Goal: Task Accomplishment & Management: Complete application form

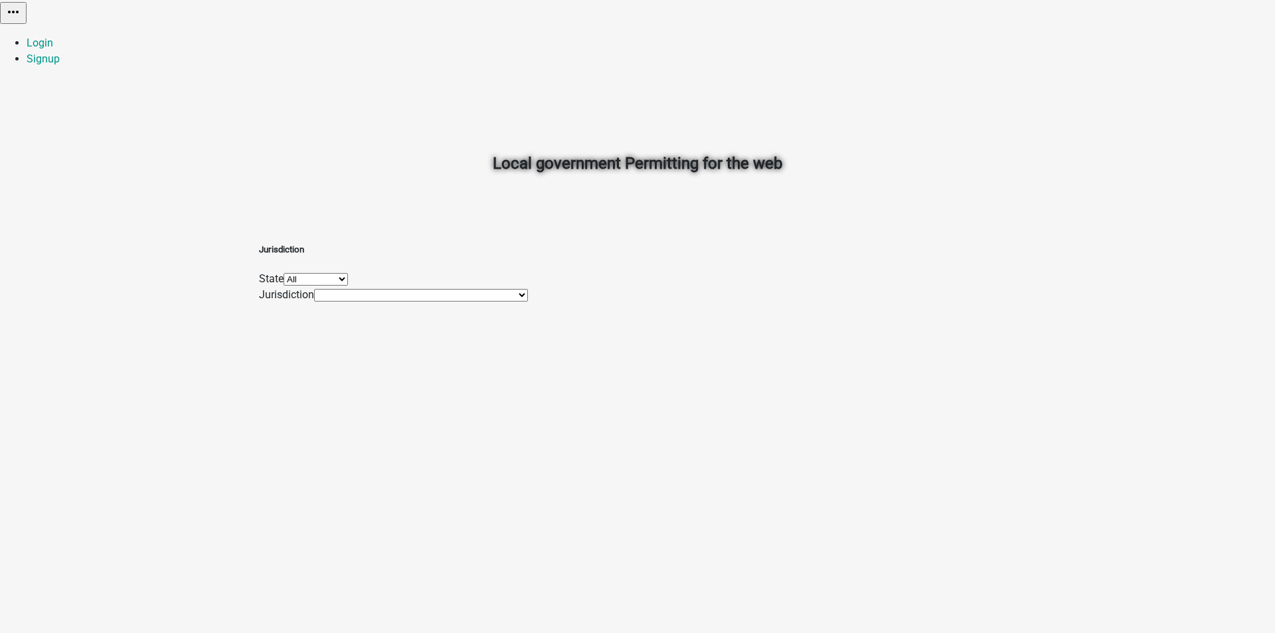
click at [348, 284] on select "All [US_STATE] [US_STATE] [US_STATE]" at bounding box center [316, 279] width 64 height 13
select select "[US_STATE]"
click at [348, 273] on select "All [US_STATE] [US_STATE] [US_STATE]" at bounding box center [316, 279] width 64 height 13
click at [348, 278] on select "All [US_STATE] [US_STATE] [US_STATE]" at bounding box center [316, 279] width 64 height 13
click at [348, 273] on select "All [US_STATE] [US_STATE] [US_STATE]" at bounding box center [316, 279] width 64 height 13
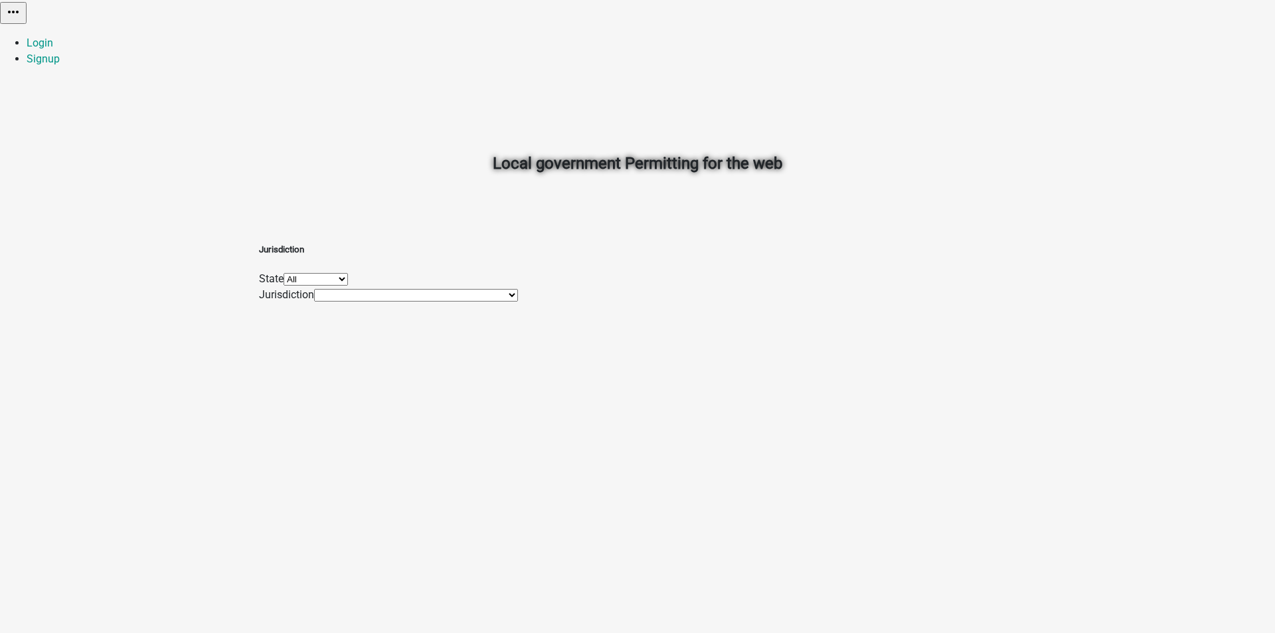
click at [439, 301] on select "[GEOGRAPHIC_DATA], [GEOGRAPHIC_DATA] [GEOGRAPHIC_DATA], [GEOGRAPHIC_DATA]" at bounding box center [416, 295] width 204 height 13
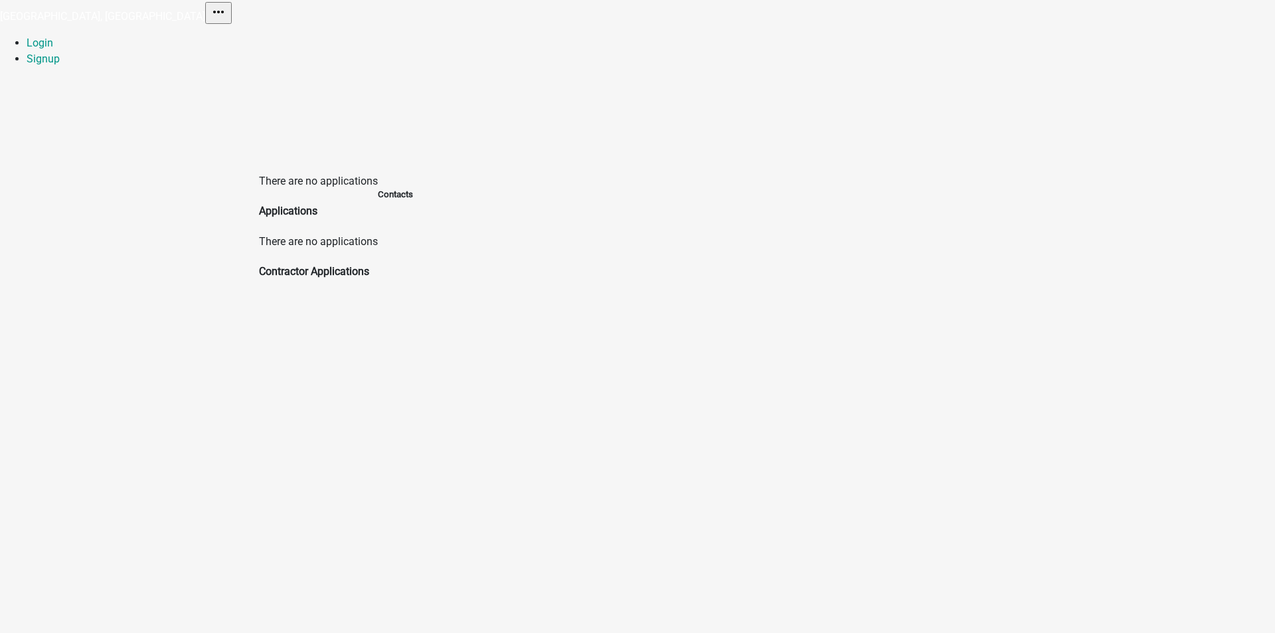
click at [326, 264] on h4 "Contractor Applications" at bounding box center [318, 272] width 119 height 16
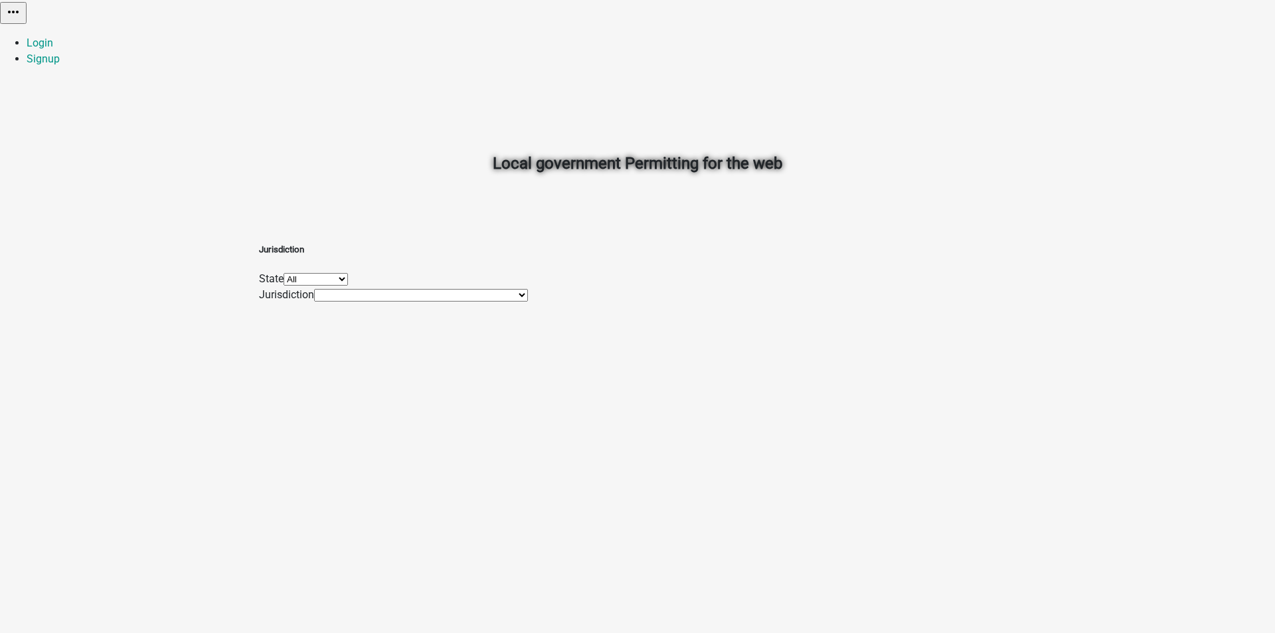
click at [492, 301] on select "[GEOGRAPHIC_DATA], [GEOGRAPHIC_DATA] [GEOGRAPHIC_DATA], [GEOGRAPHIC_DATA] [GEOG…" at bounding box center [421, 295] width 214 height 13
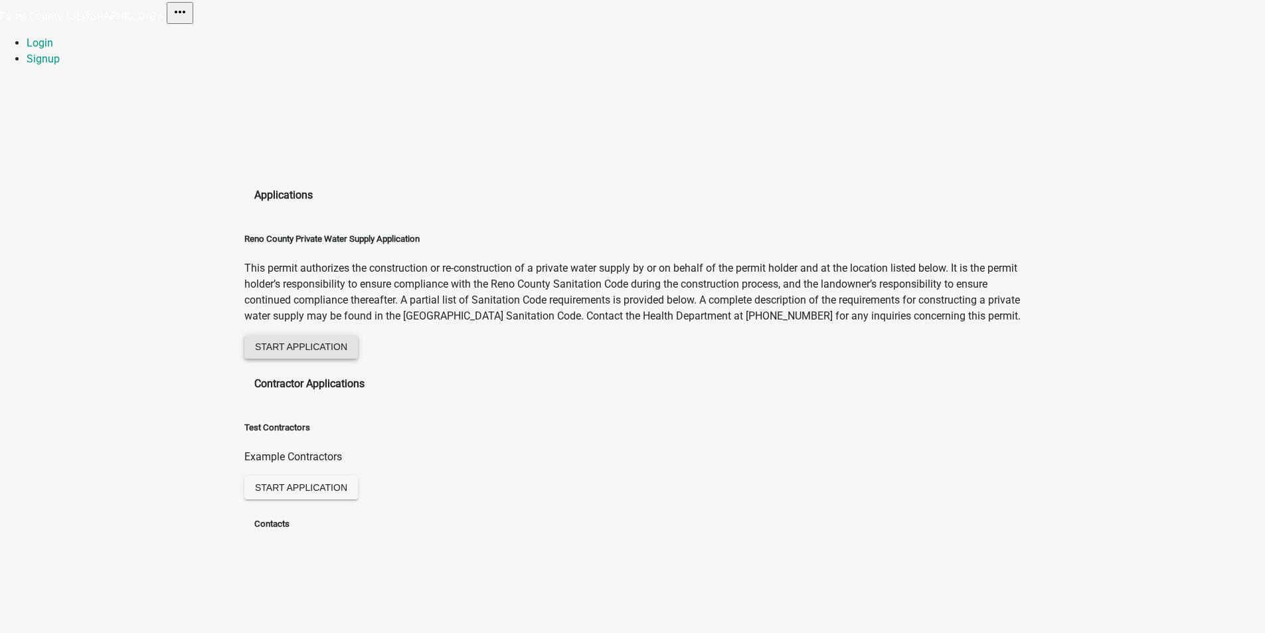
click at [347, 351] on span "Start Application" at bounding box center [301, 346] width 92 height 11
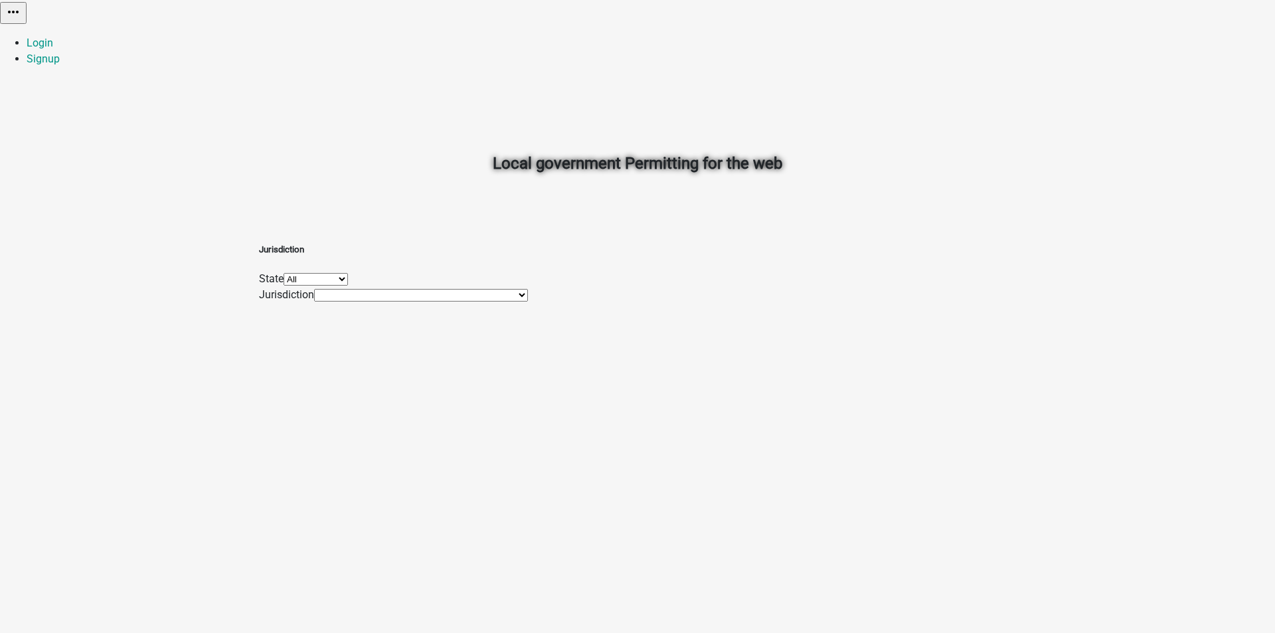
click at [348, 286] on select "All [US_STATE] [US_STATE] [US_STATE]" at bounding box center [316, 279] width 64 height 13
click at [481, 448] on div "Local government Permitting for the web Jurisdiction State All [US_STATE] [US_S…" at bounding box center [637, 316] width 1275 height 633
drag, startPoint x: 454, startPoint y: 333, endPoint x: 454, endPoint y: 340, distance: 6.7
click at [454, 301] on select "[GEOGRAPHIC_DATA], [GEOGRAPHIC_DATA] [GEOGRAPHIC_DATA], [GEOGRAPHIC_DATA] [GEOG…" at bounding box center [421, 295] width 214 height 13
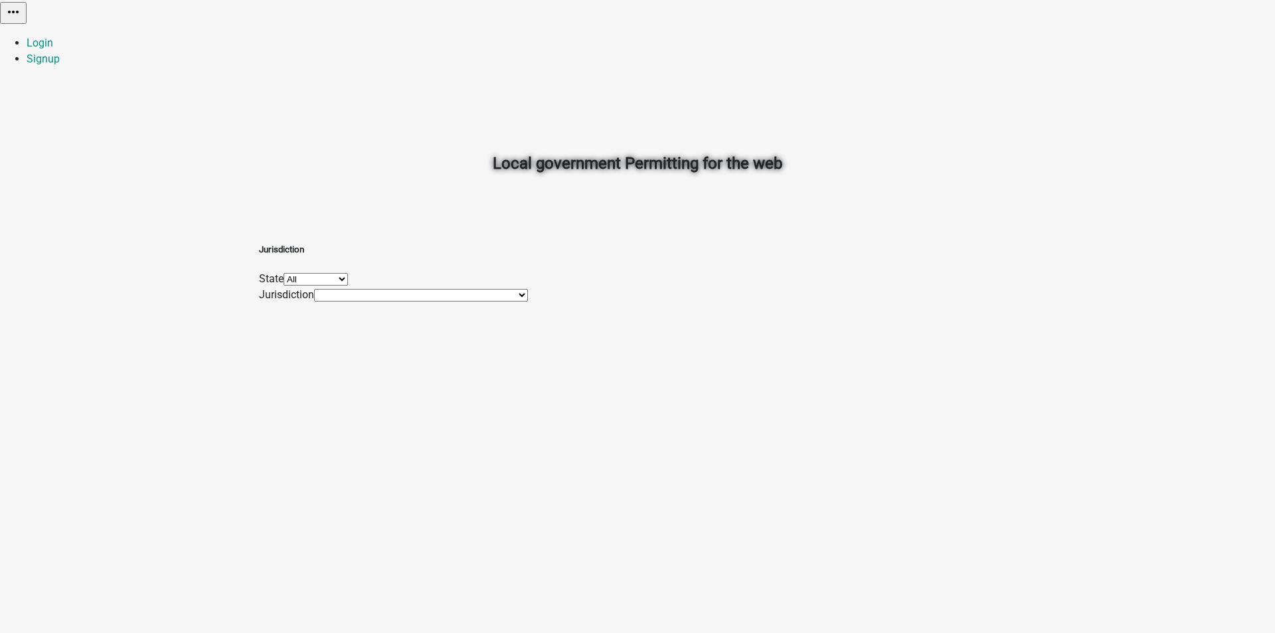
drag, startPoint x: 153, startPoint y: 265, endPoint x: 6, endPoint y: 230, distance: 150.8
click at [143, 262] on div "Local government Permitting for the web Jurisdiction State All [US_STATE] [US_S…" at bounding box center [637, 316] width 1275 height 633
click at [348, 286] on select "All [US_STATE] [US_STATE] [US_STATE]" at bounding box center [316, 279] width 64 height 13
click at [348, 273] on select "All [US_STATE] [US_STATE] [US_STATE]" at bounding box center [316, 279] width 64 height 13
click at [348, 286] on select "All [US_STATE] [US_STATE] [US_STATE]" at bounding box center [316, 279] width 64 height 13
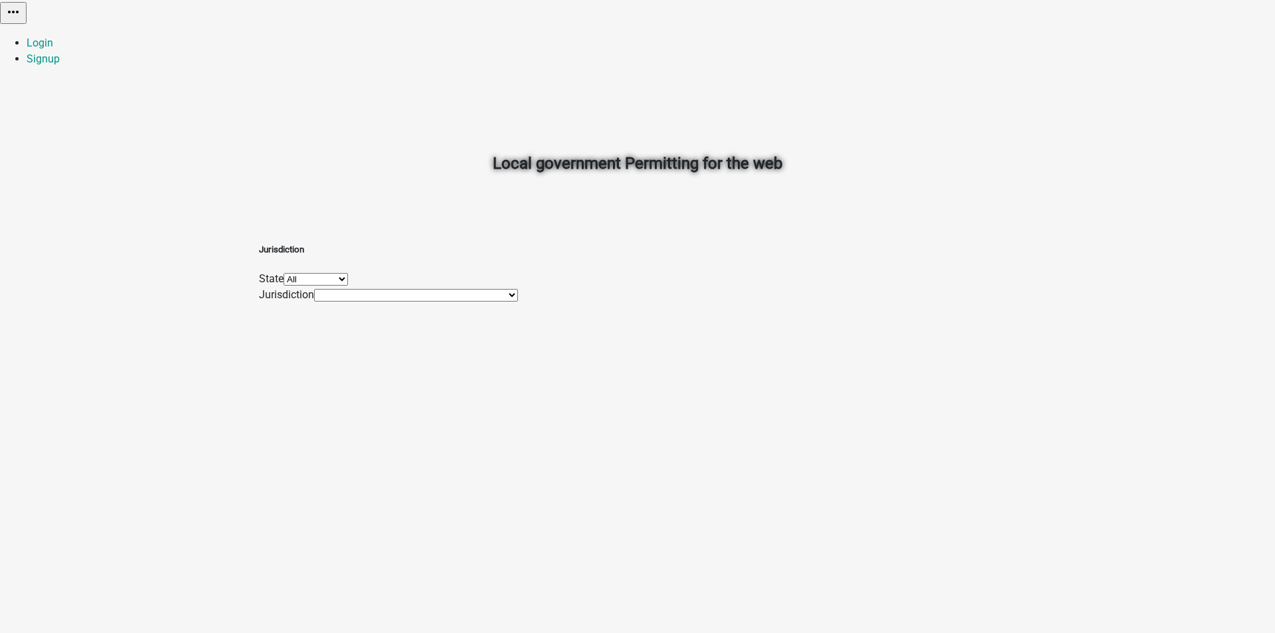
select select "[US_STATE]"
click at [348, 273] on select "All [US_STATE] [US_STATE] [US_STATE]" at bounding box center [316, 279] width 64 height 13
click at [449, 301] on select "[GEOGRAPHIC_DATA], IN [GEOGRAPHIC_DATA], IN [GEOGRAPHIC_DATA], IN [GEOGRAPHIC_D…" at bounding box center [416, 295] width 204 height 13
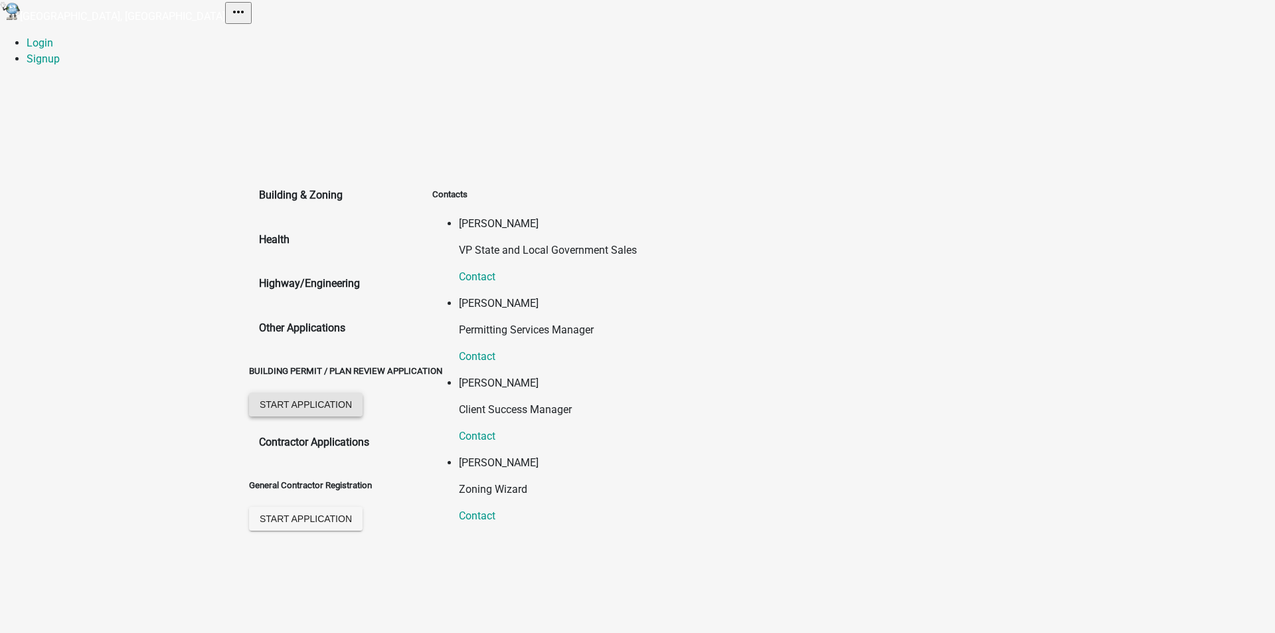
click at [316, 399] on span "Start Application" at bounding box center [306, 404] width 92 height 11
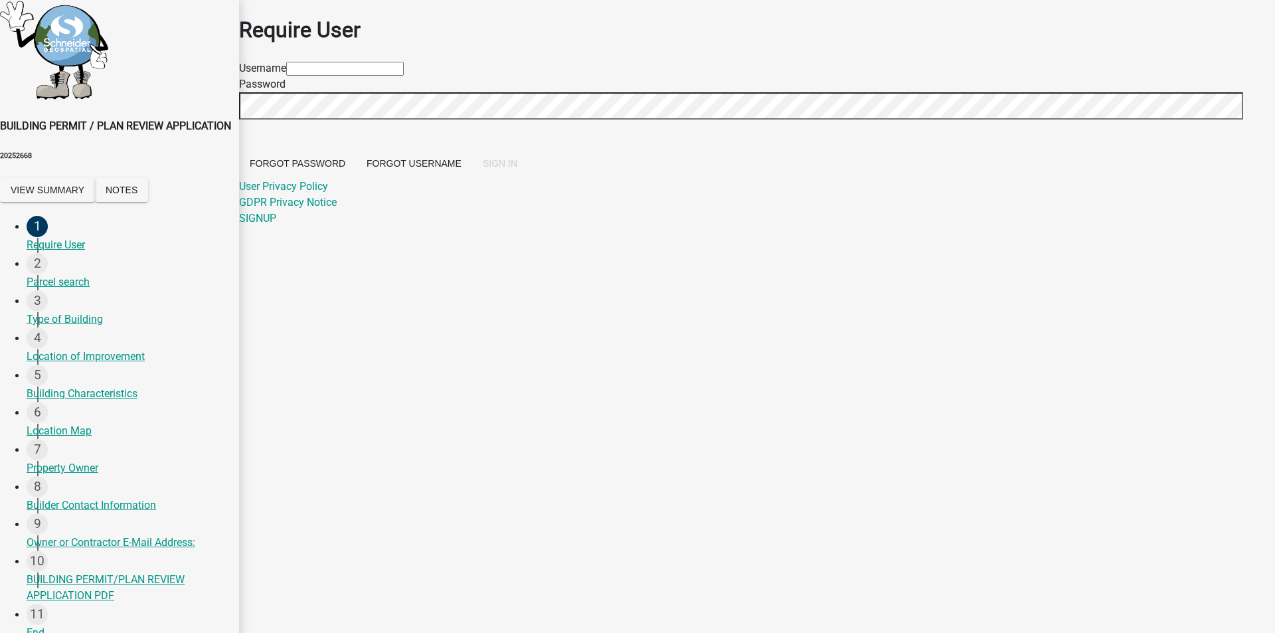
type input "jcguess00"
click at [90, 274] on div "Parcel search" at bounding box center [128, 282] width 202 height 16
click at [64, 311] on div "Type of Building" at bounding box center [128, 319] width 202 height 16
click at [70, 509] on link "8 Builder Contact Information" at bounding box center [133, 494] width 212 height 37
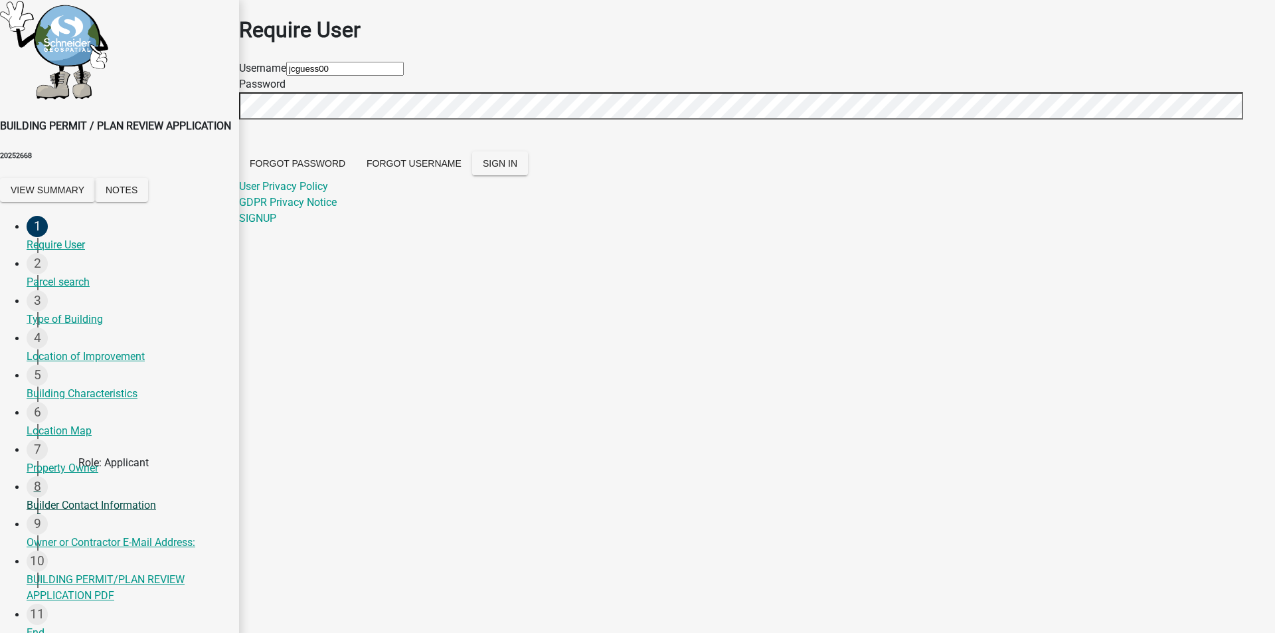
click at [72, 497] on div "Builder Contact Information" at bounding box center [128, 505] width 202 height 16
drag, startPoint x: 74, startPoint y: 467, endPoint x: 74, endPoint y: 454, distance: 12.6
click at [74, 465] on link "7 Property Owner" at bounding box center [133, 457] width 212 height 37
click at [74, 460] on div "Property Owner" at bounding box center [128, 468] width 202 height 16
click at [76, 237] on div "Require User" at bounding box center [128, 245] width 202 height 16
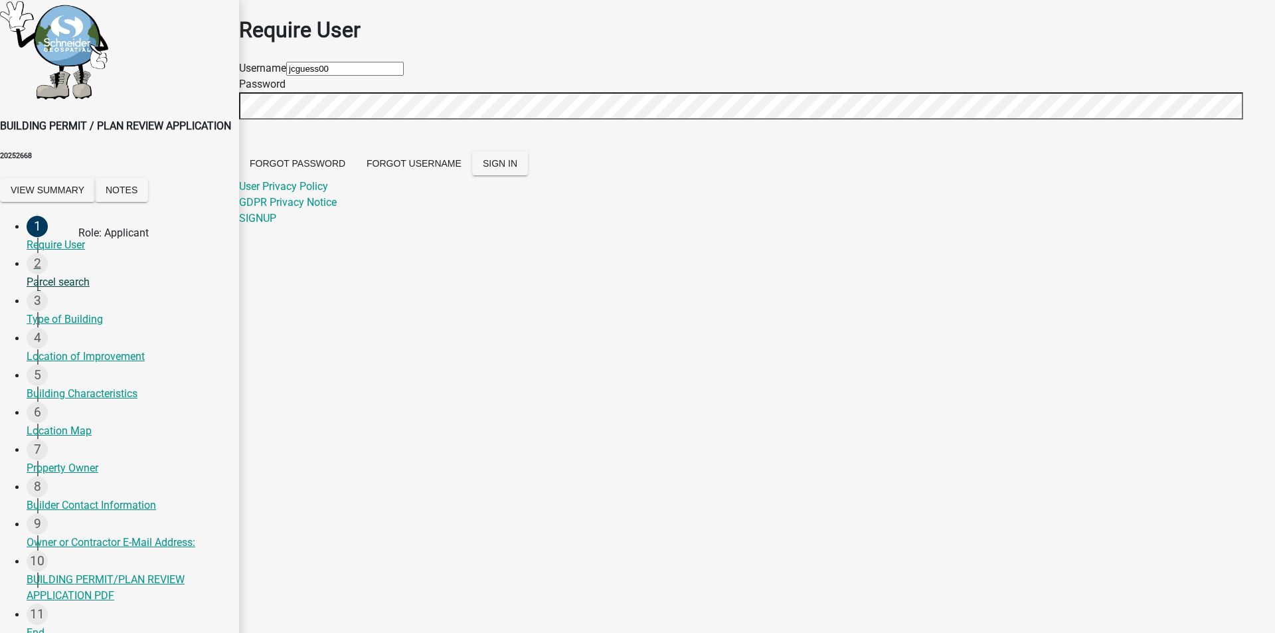
click at [68, 274] on div "Parcel search" at bounding box center [128, 282] width 202 height 16
click at [517, 168] on span "SIGN IN" at bounding box center [500, 162] width 35 height 11
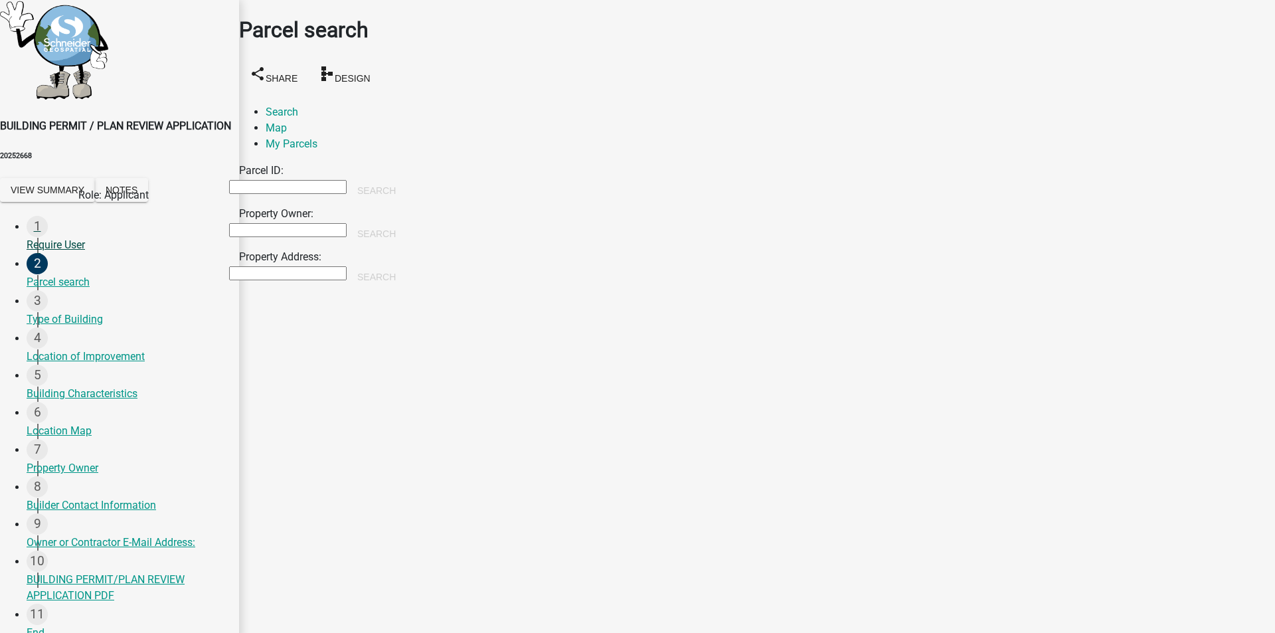
click at [65, 217] on div "1 Require User" at bounding box center [128, 234] width 202 height 37
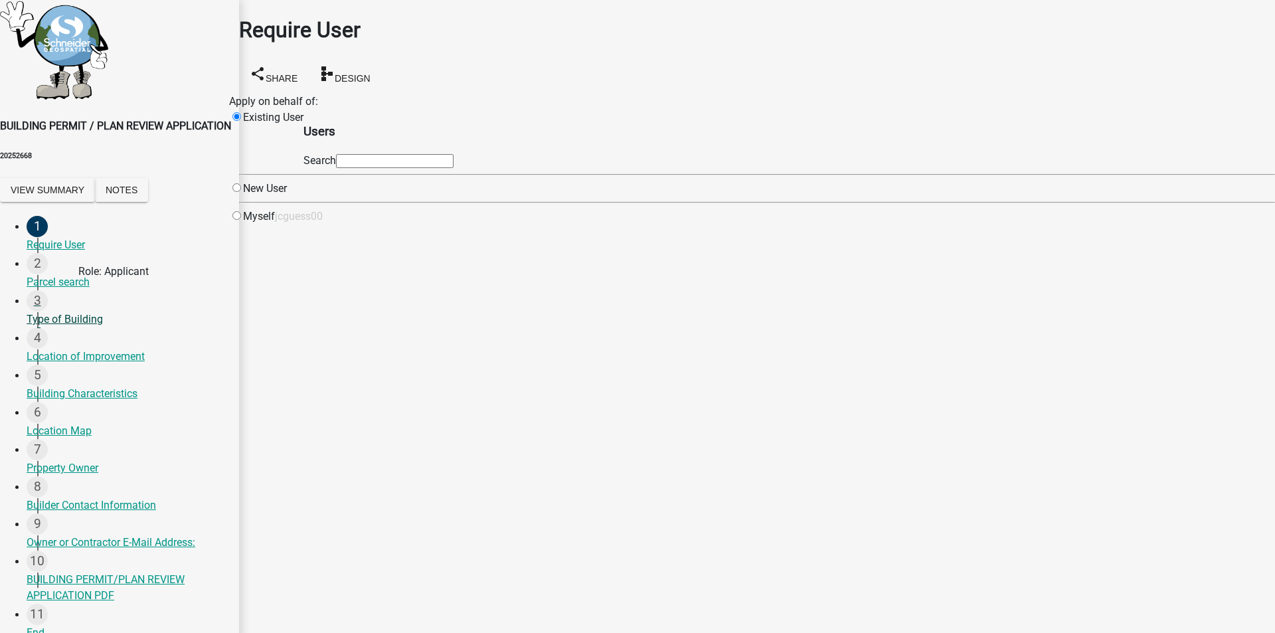
click at [75, 311] on div "Type of Building" at bounding box center [128, 319] width 202 height 16
click at [71, 311] on div "Type of Building" at bounding box center [128, 319] width 202 height 16
click at [70, 311] on div "Type of Building" at bounding box center [128, 319] width 202 height 16
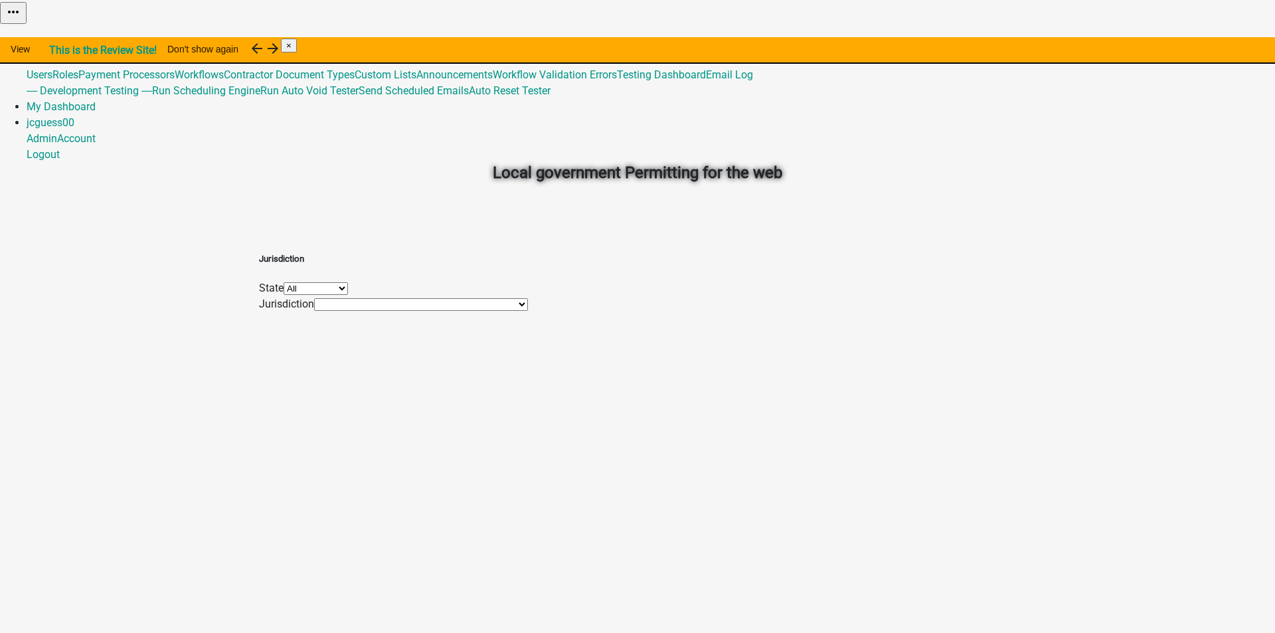
click at [348, 294] on select "All [US_STATE] [US_STATE] [US_STATE] [US_STATE]" at bounding box center [316, 288] width 64 height 13
click at [528, 306] on form "State All [US_STATE] [US_STATE] [US_STATE] [US_STATE] Jurisdiction [GEOGRAPHIC_…" at bounding box center [393, 296] width 269 height 32
click at [348, 295] on select "All [US_STATE] [US_STATE] [US_STATE] [US_STATE]" at bounding box center [316, 288] width 64 height 13
select select "[US_STATE]"
click at [348, 282] on select "All [US_STATE] [US_STATE] [US_STATE] [US_STATE]" at bounding box center [316, 288] width 64 height 13
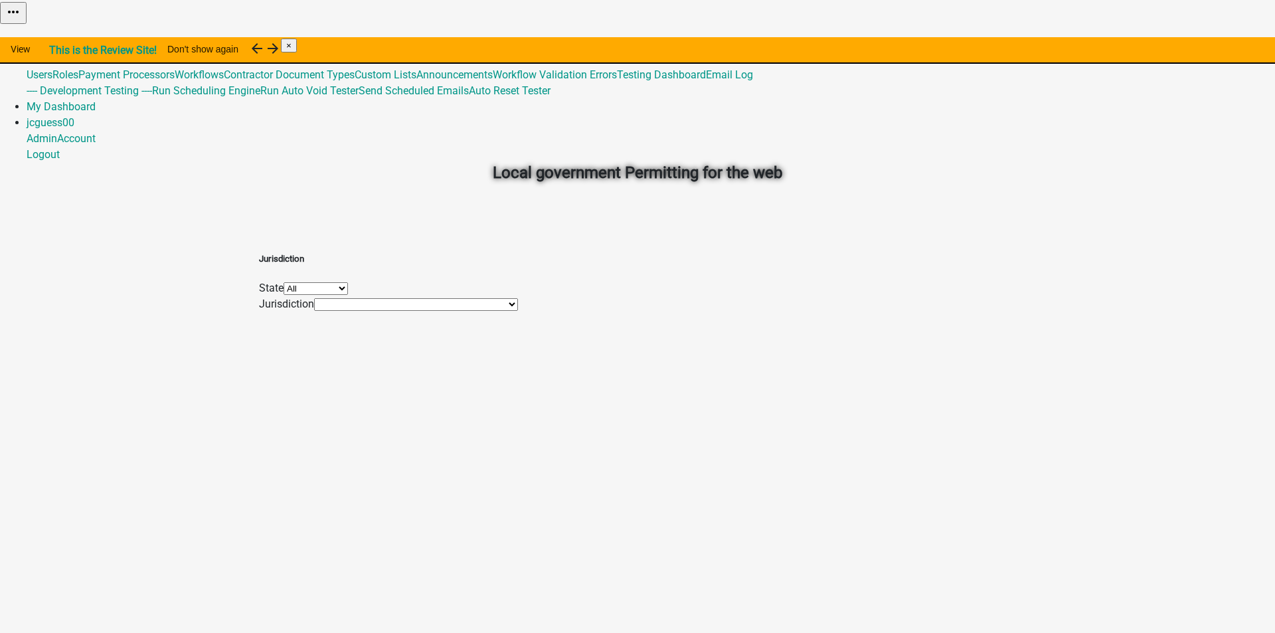
click at [503, 311] on select "[GEOGRAPHIC_DATA], [GEOGRAPHIC_DATA]" at bounding box center [416, 304] width 204 height 13
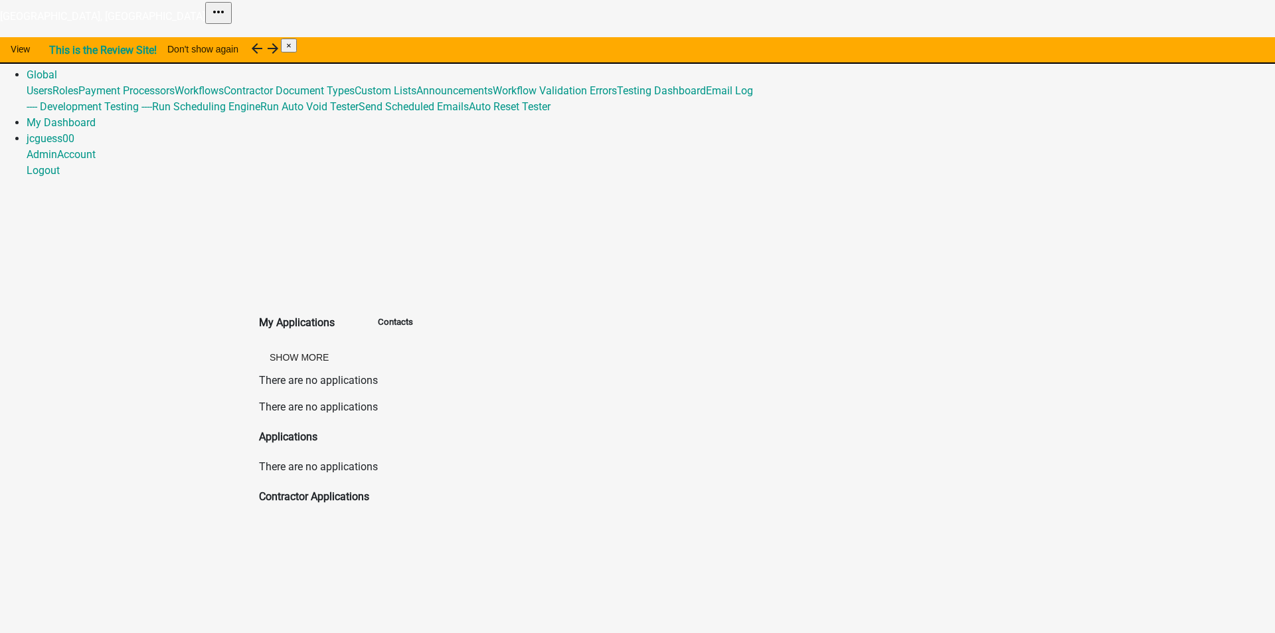
click at [330, 315] on h4 "My Applications" at bounding box center [318, 323] width 119 height 16
click at [323, 301] on div "My Applications Show More There are no applications" at bounding box center [318, 350] width 139 height 98
click at [335, 399] on div "There are no applications Applications" at bounding box center [318, 429] width 119 height 60
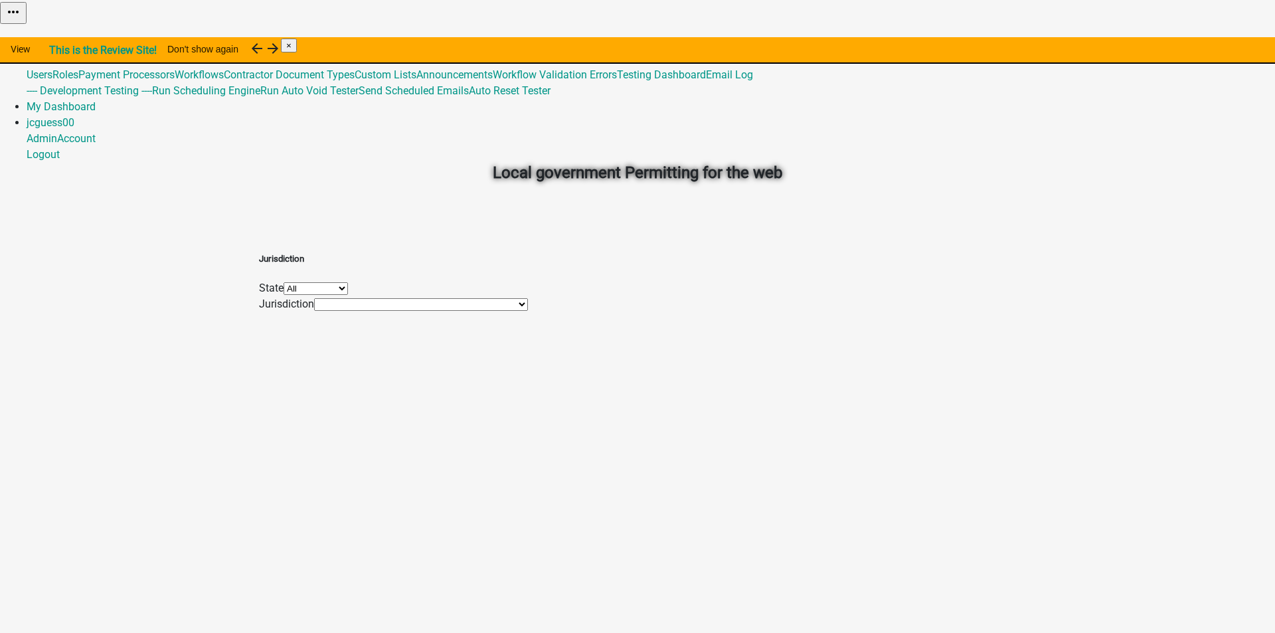
click at [503, 311] on select "[GEOGRAPHIC_DATA], [GEOGRAPHIC_DATA] [GEOGRAPHIC_DATA], [GEOGRAPHIC_DATA] [GEOG…" at bounding box center [421, 304] width 214 height 13
click at [521, 311] on select "[GEOGRAPHIC_DATA], [GEOGRAPHIC_DATA] [GEOGRAPHIC_DATA], [GEOGRAPHIC_DATA] [GEOG…" at bounding box center [421, 304] width 214 height 13
drag, startPoint x: 307, startPoint y: 234, endPoint x: 303, endPoint y: 222, distance: 12.6
click at [303, 238] on div "Jurisdiction State All [US_STATE] [US_STATE] [US_STATE] [US_STATE] Jurisdiction…" at bounding box center [637, 275] width 757 height 74
click at [41, 47] on link "View" at bounding box center [20, 49] width 41 height 24
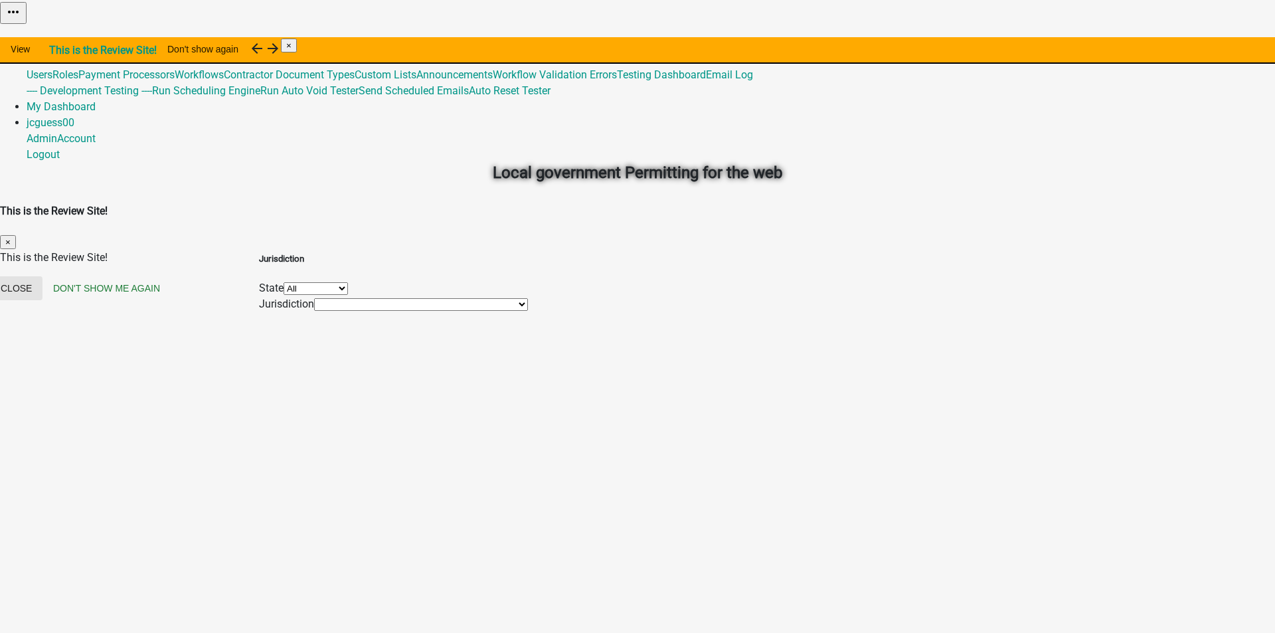
click at [42, 276] on button "Close" at bounding box center [16, 288] width 52 height 24
drag, startPoint x: 492, startPoint y: 286, endPoint x: 489, endPoint y: 301, distance: 15.6
click at [348, 295] on select "All [US_STATE] [US_STATE] [US_STATE] [US_STATE]" at bounding box center [316, 288] width 64 height 13
select select "[US_STATE]"
click at [348, 282] on select "All [US_STATE] [US_STATE] [US_STATE] [US_STATE]" at bounding box center [316, 288] width 64 height 13
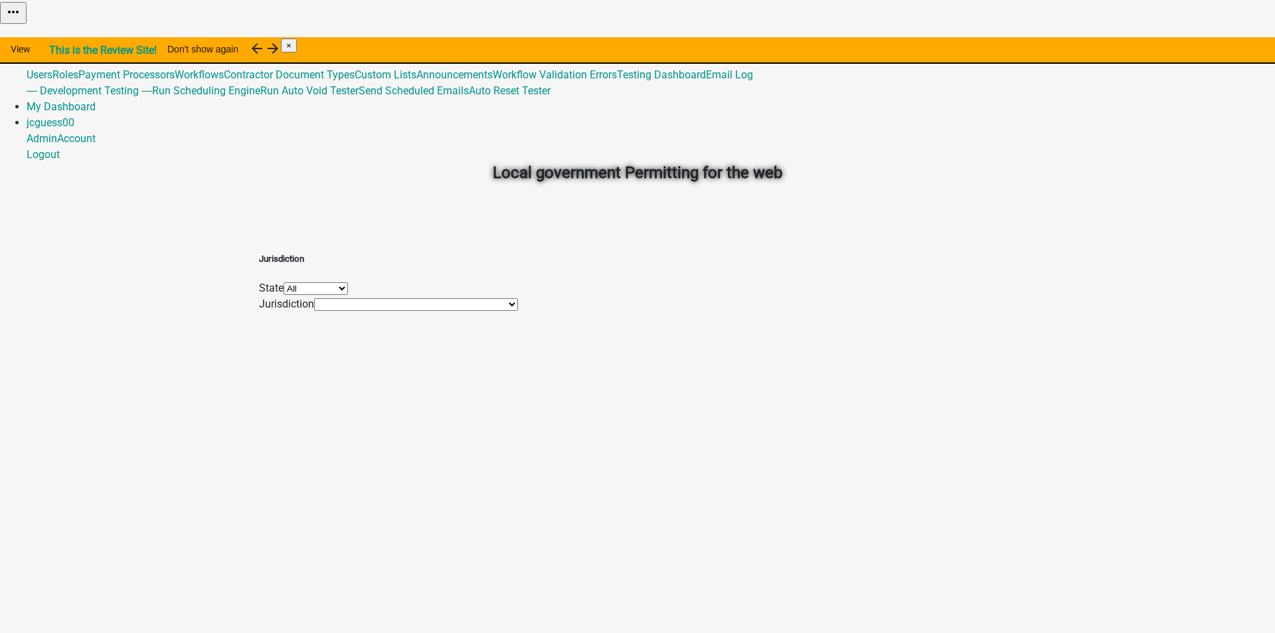
click at [472, 311] on select "[GEOGRAPHIC_DATA], IN [GEOGRAPHIC_DATA], IN [GEOGRAPHIC_DATA], IN [GEOGRAPHIC_D…" at bounding box center [416, 304] width 204 height 13
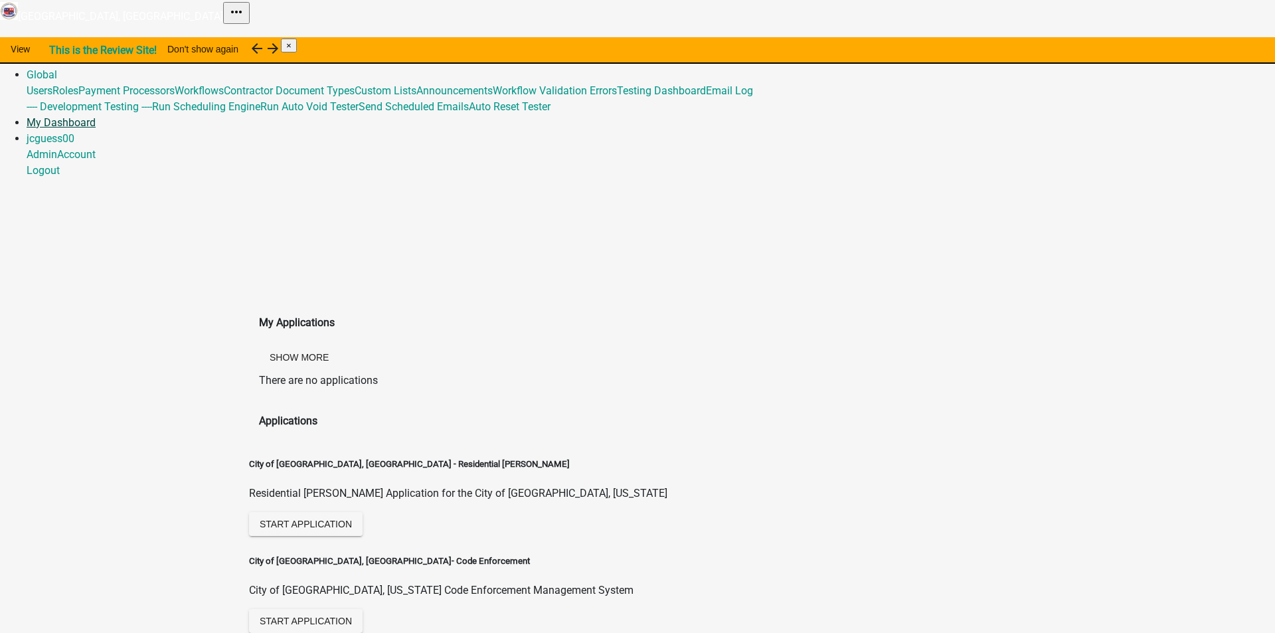
click at [96, 116] on link "My Dashboard" at bounding box center [61, 122] width 69 height 13
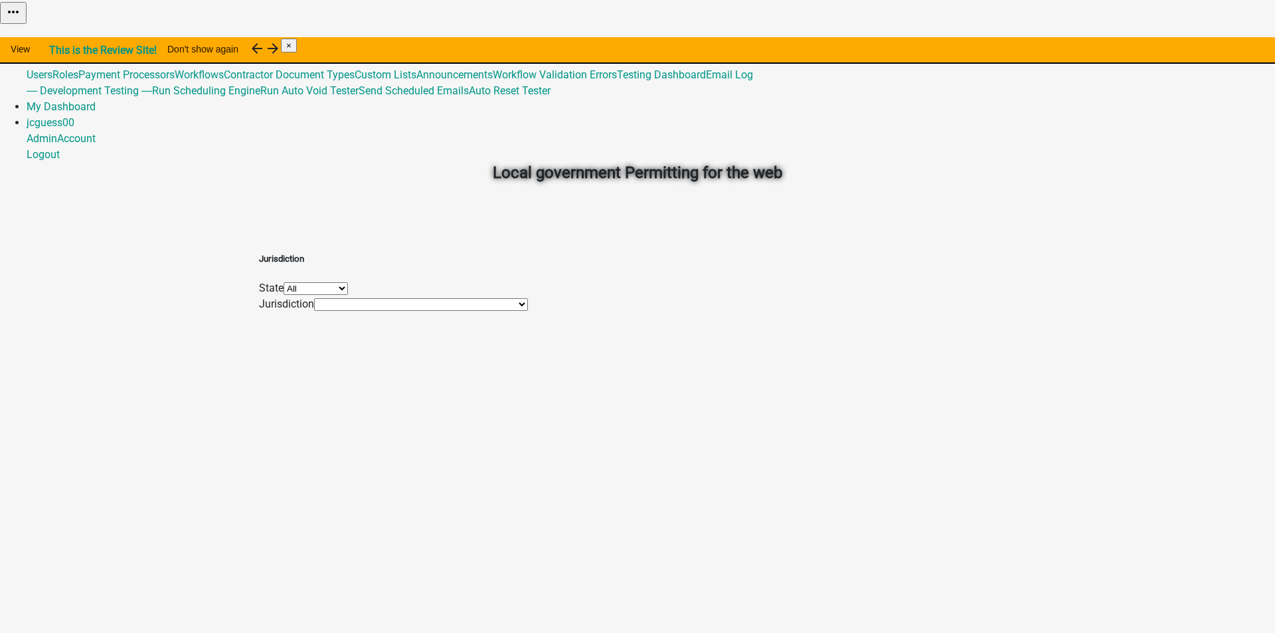
click at [490, 311] on select "[GEOGRAPHIC_DATA], [GEOGRAPHIC_DATA] [GEOGRAPHIC_DATA], [GEOGRAPHIC_DATA] [GEOG…" at bounding box center [421, 304] width 214 height 13
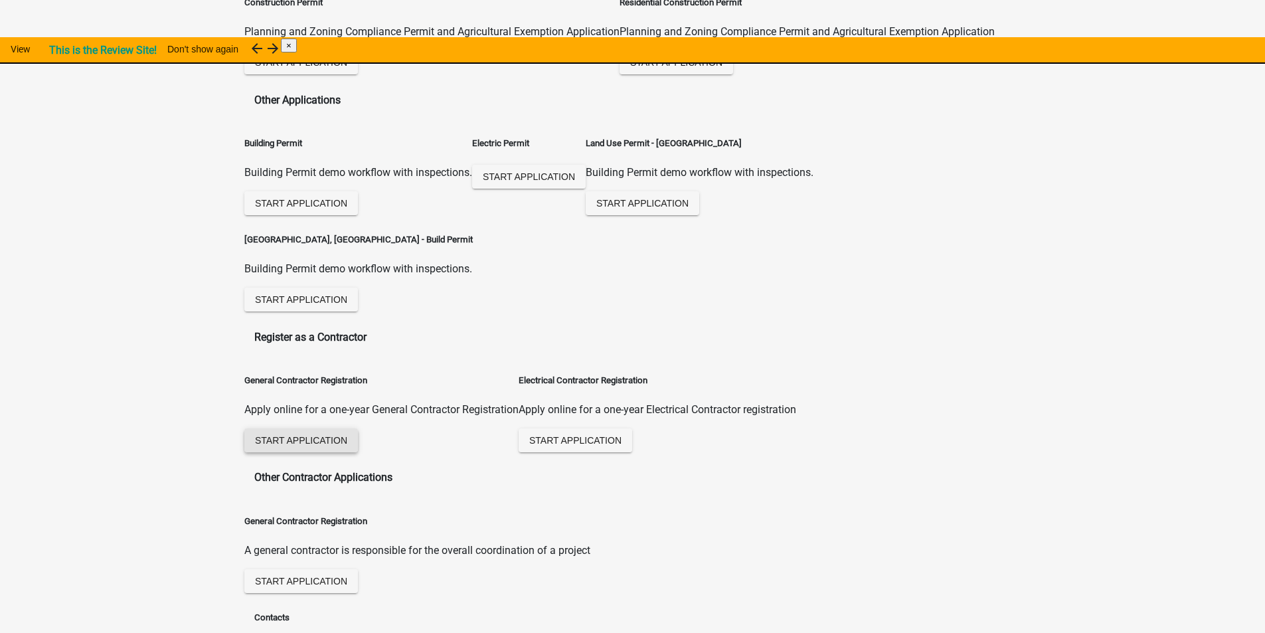
scroll to position [539, 0]
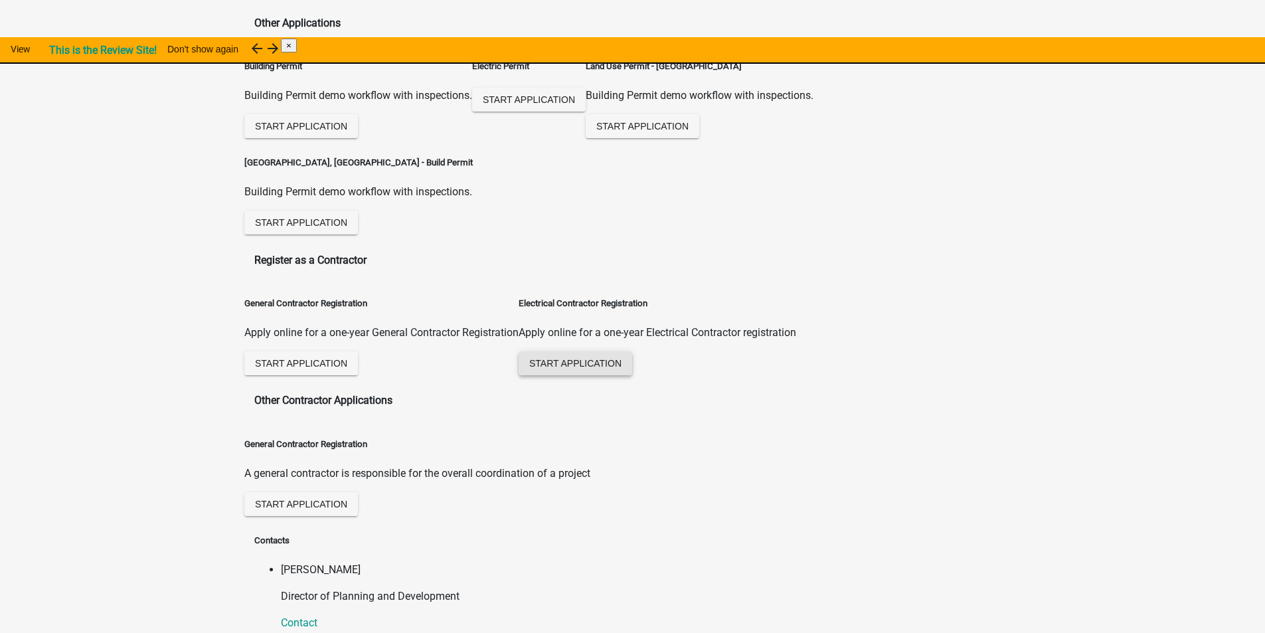
click at [620, 351] on button "Start Application" at bounding box center [576, 363] width 114 height 24
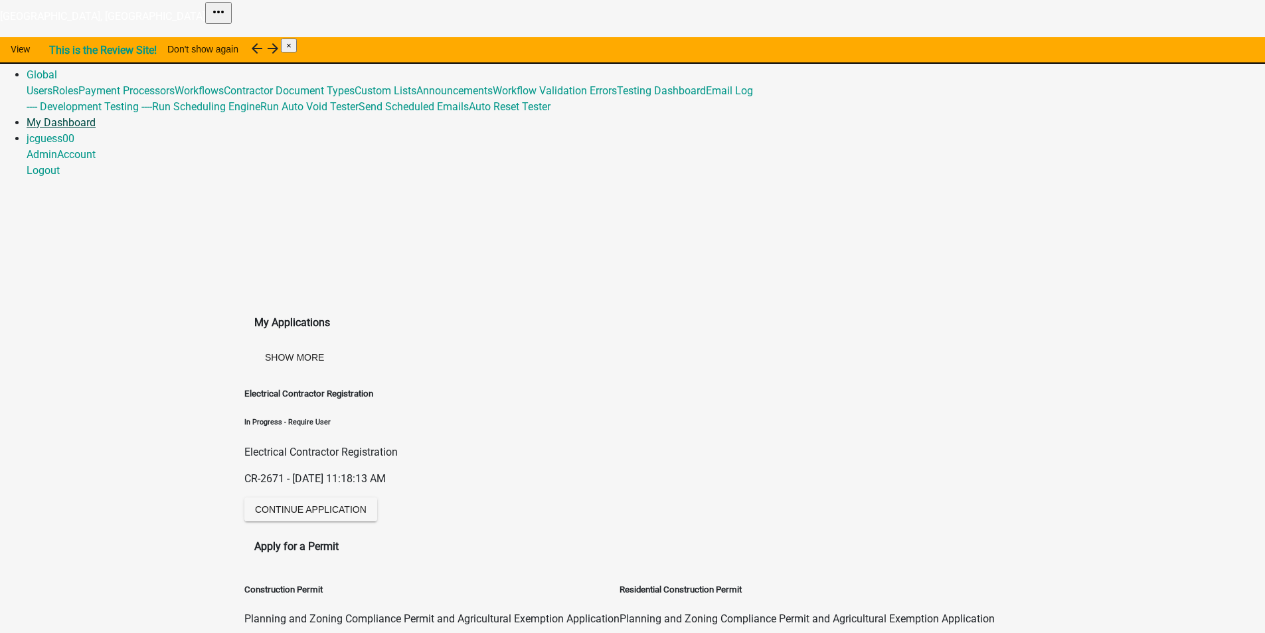
click at [96, 116] on link "My Dashboard" at bounding box center [61, 122] width 69 height 13
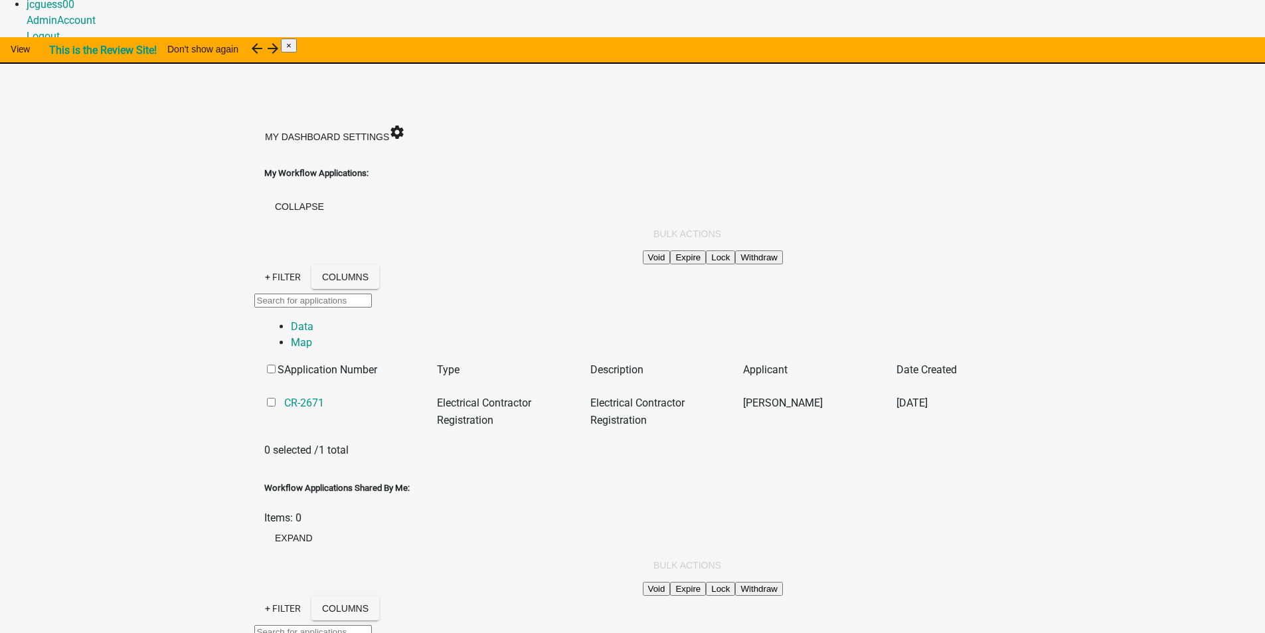
scroll to position [133, 0]
click at [284, 398] on link "CR-2671" at bounding box center [304, 404] width 40 height 13
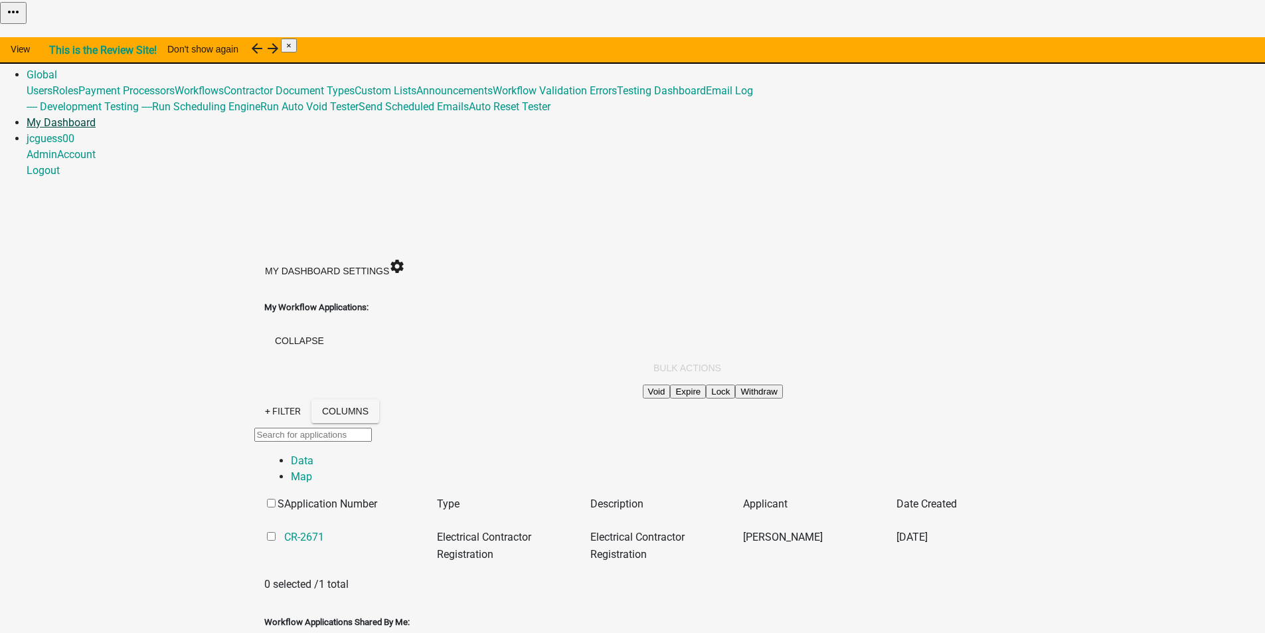
click at [96, 116] on link "My Dashboard" at bounding box center [61, 122] width 69 height 13
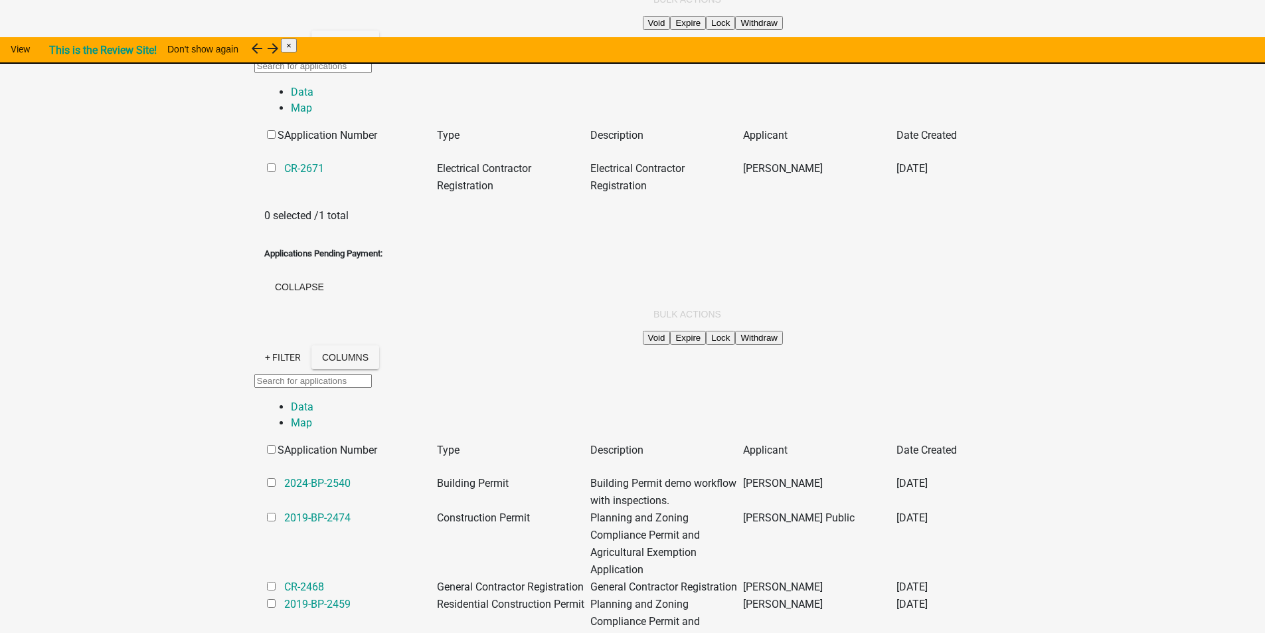
scroll to position [1328, 0]
